Goal: Task Accomplishment & Management: Manage account settings

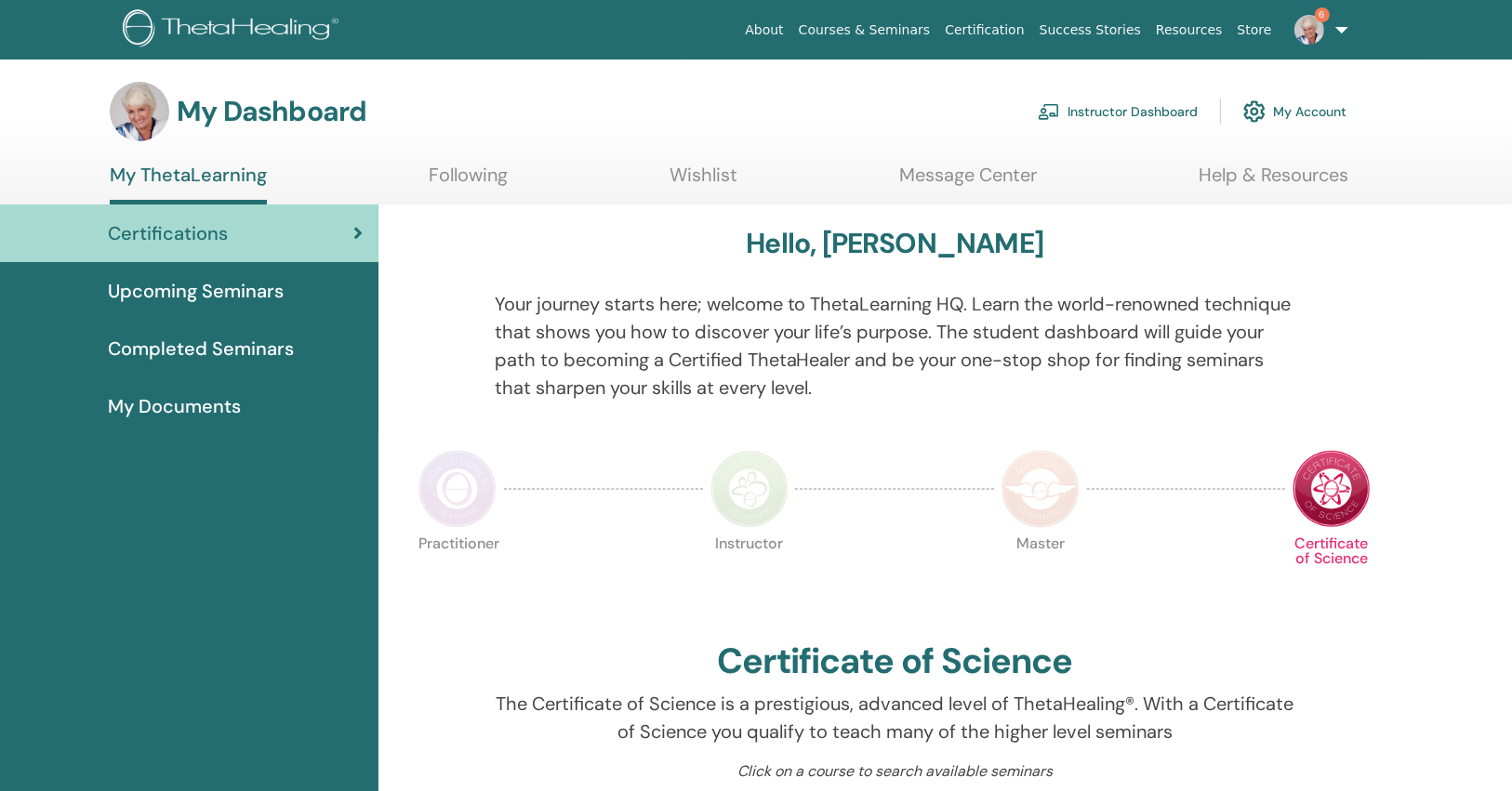
click at [1123, 119] on link "Instructor Dashboard" at bounding box center [1118, 111] width 160 height 40
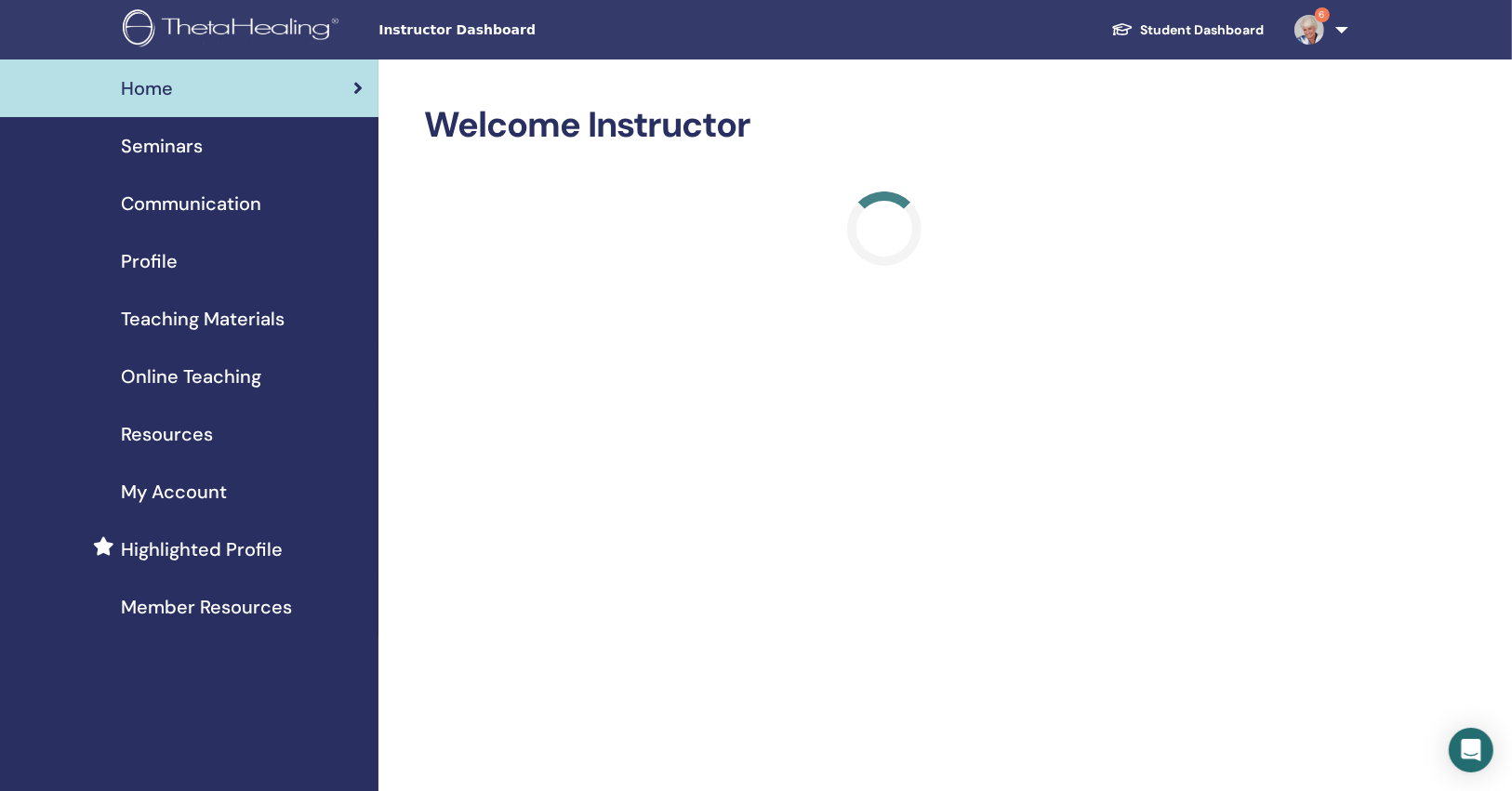
click at [315, 149] on div "Seminars" at bounding box center [189, 146] width 349 height 28
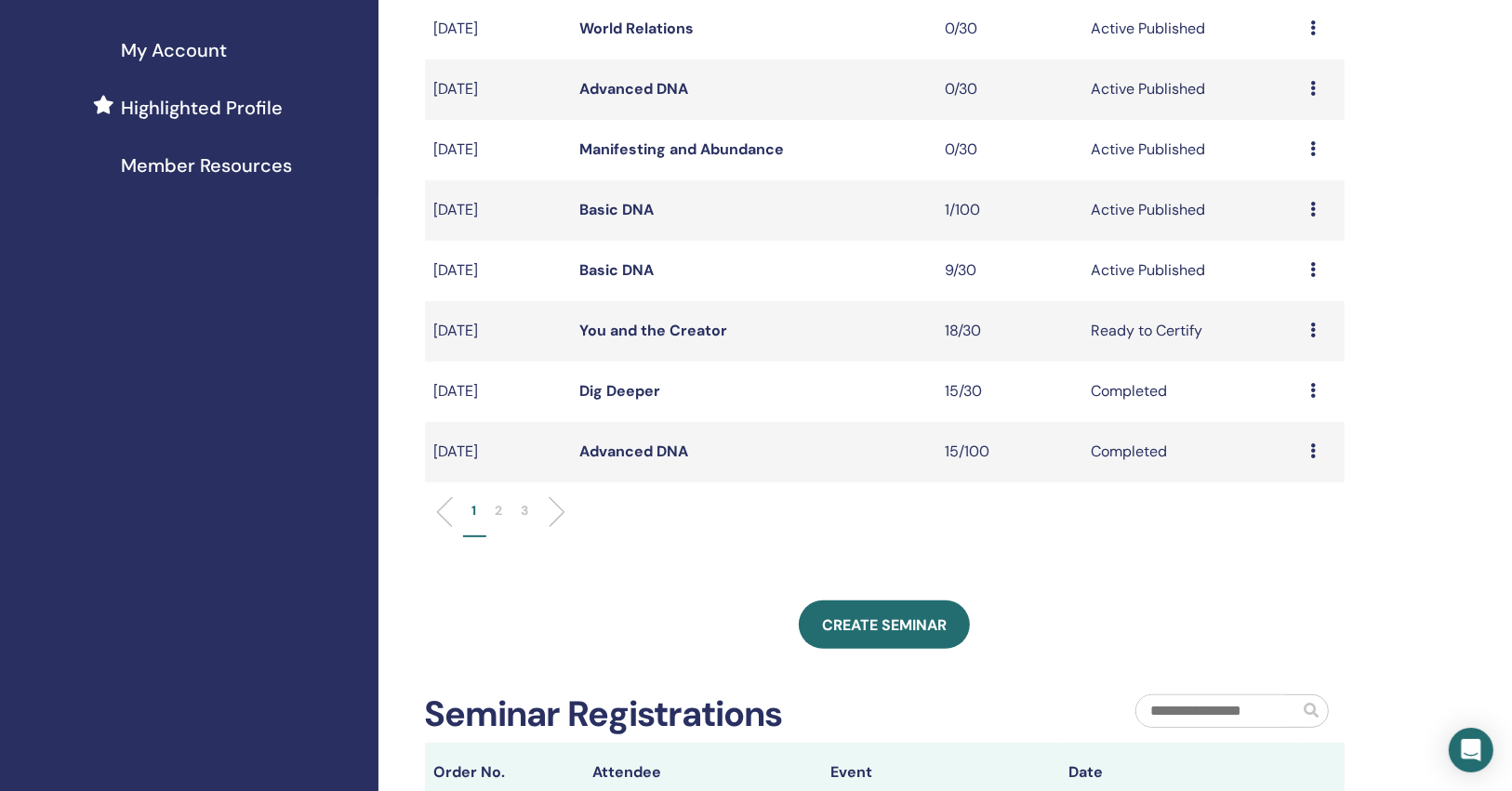
scroll to position [446, 0]
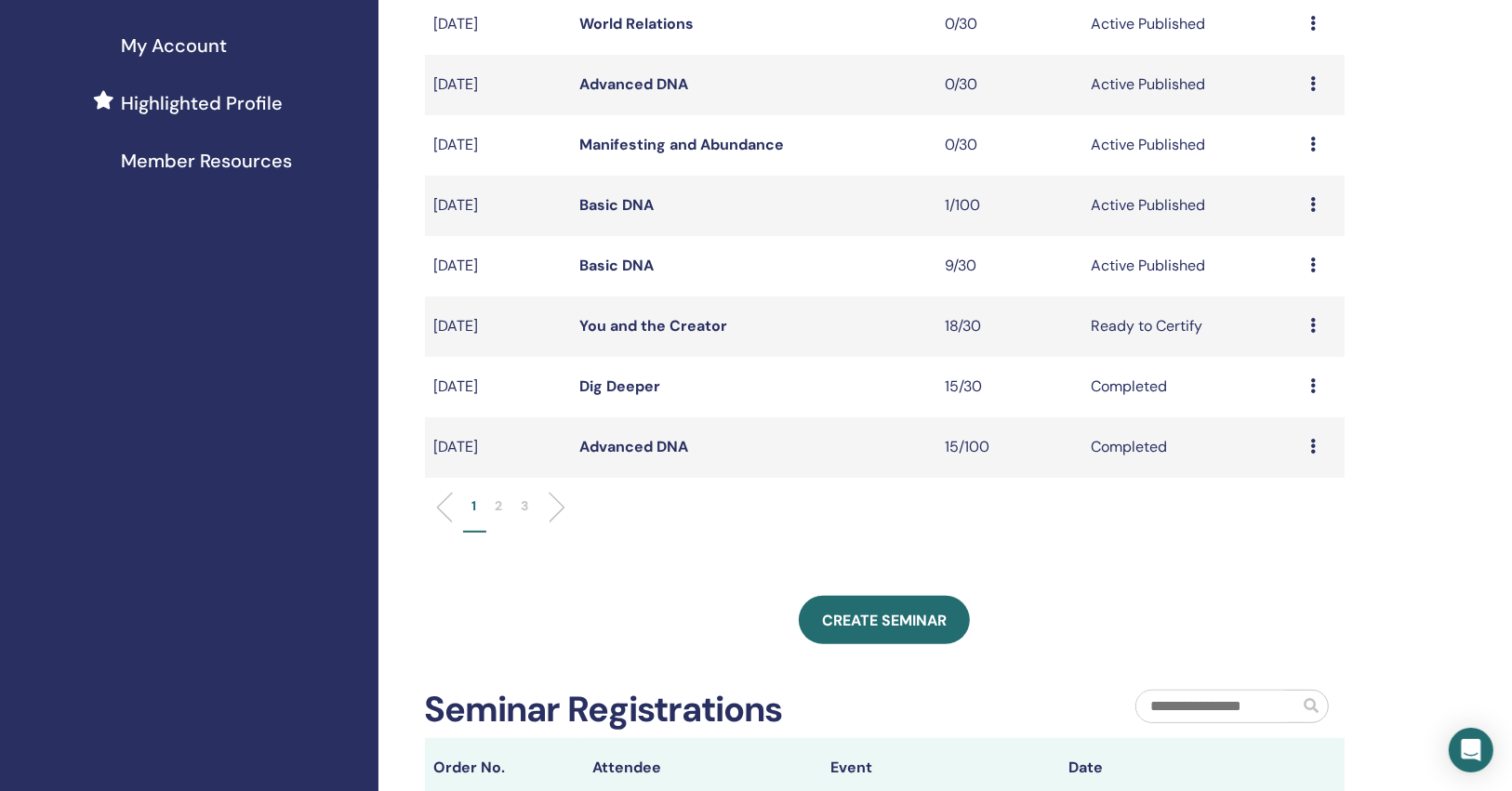
click at [614, 208] on link "Basic DNA" at bounding box center [617, 205] width 74 height 20
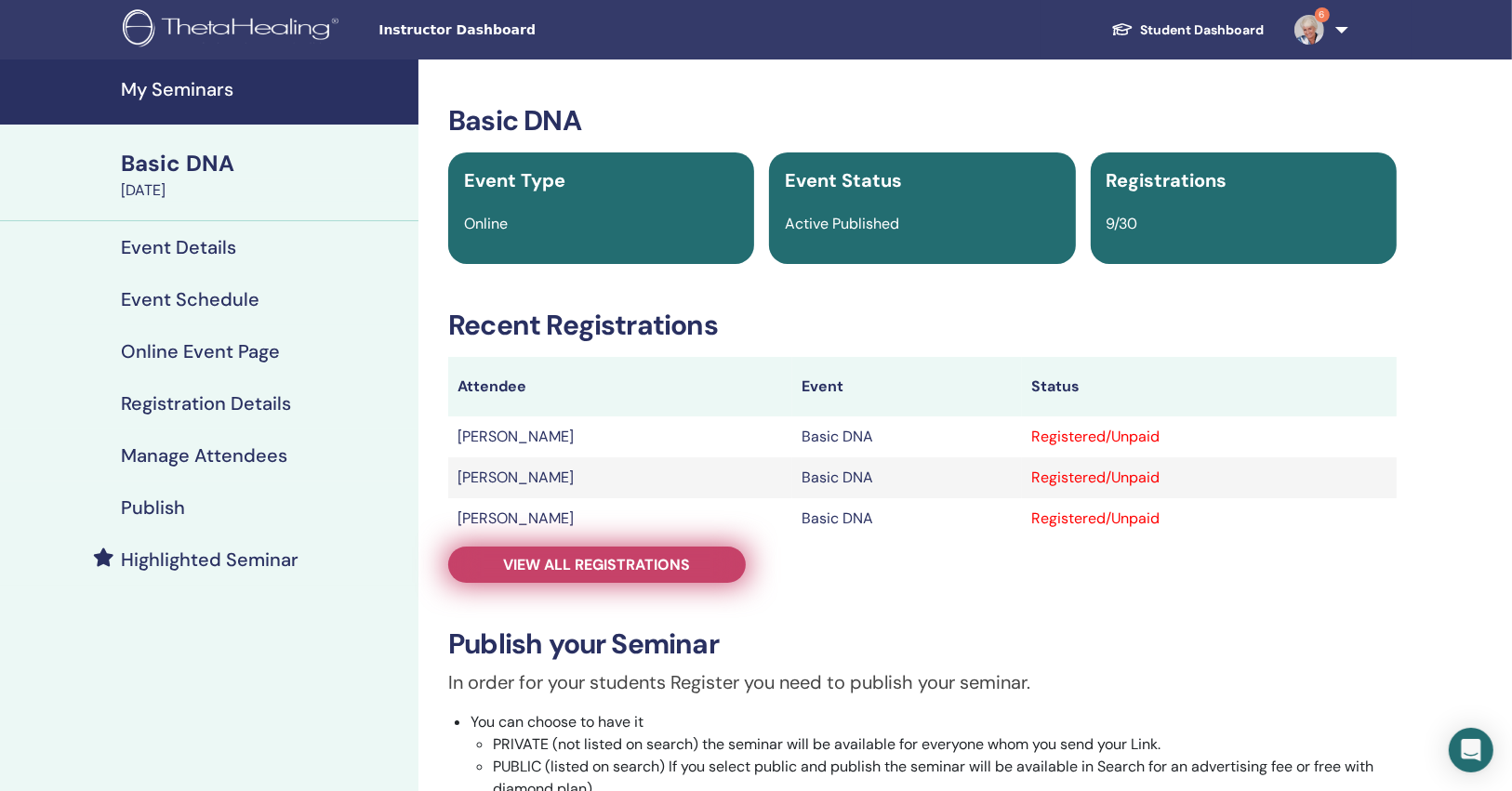
click at [632, 559] on span "View all registrations" at bounding box center [597, 565] width 187 height 20
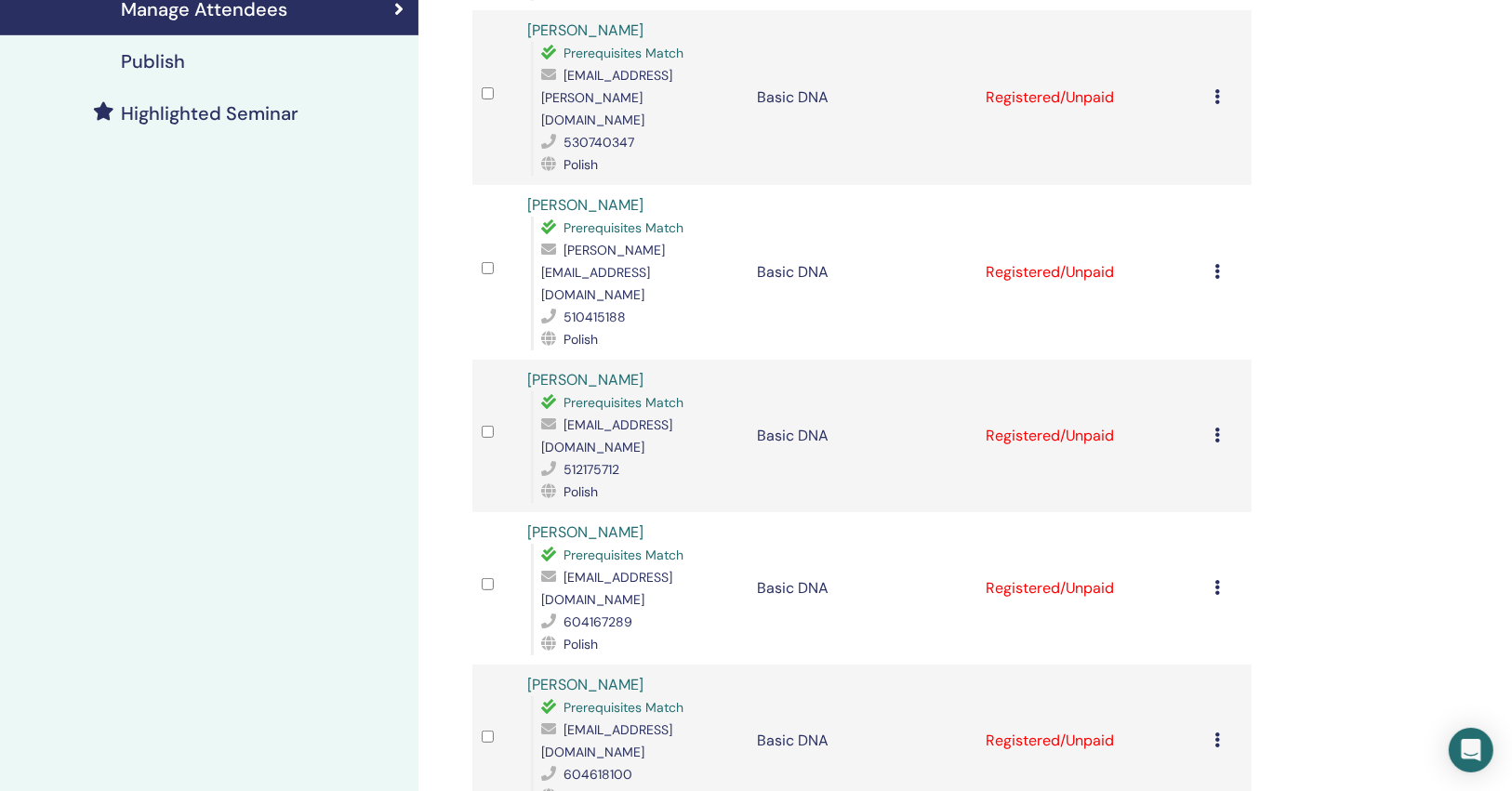
scroll to position [595, 0]
